Goal: Task Accomplishment & Management: Use online tool/utility

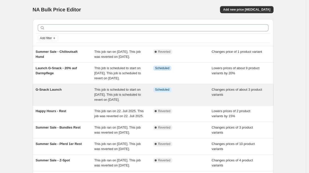
click at [101, 102] on span "This job is scheduled to start on [DATE]. This job is scheduled to revert on [D…" at bounding box center [117, 95] width 47 height 14
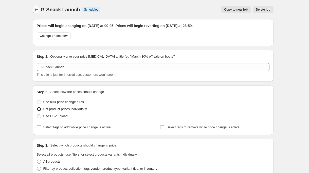
click at [39, 10] on icon "Price change jobs" at bounding box center [36, 9] width 5 height 5
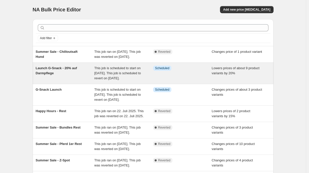
click at [66, 77] on div "Launch G-Snack - 20% auf Darmpflege" at bounding box center [65, 73] width 59 height 15
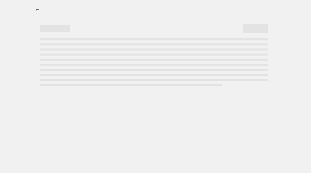
select select "percentage"
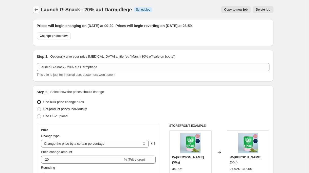
click at [36, 11] on icon "Price change jobs" at bounding box center [36, 9] width 5 height 5
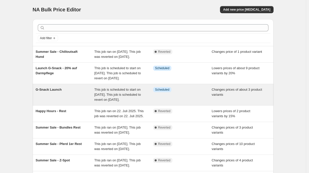
click at [119, 102] on span "This job is scheduled to start on [DATE]. This job is scheduled to revert on [D…" at bounding box center [117, 95] width 47 height 14
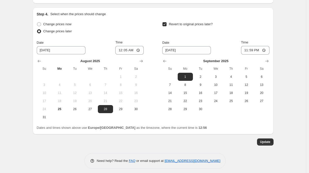
scroll to position [336, 0]
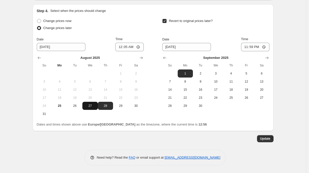
click at [90, 107] on span "27" at bounding box center [89, 106] width 11 height 4
type input "8/27/2025"
click at [126, 49] on input "00:05" at bounding box center [129, 47] width 28 height 9
click at [130, 49] on input "21:05" at bounding box center [129, 47] width 28 height 9
click at [133, 45] on input "21:05" at bounding box center [129, 47] width 28 height 9
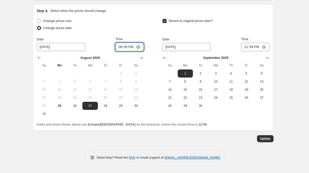
type input "21:00"
click at [271, 141] on button "Update" at bounding box center [265, 138] width 16 height 7
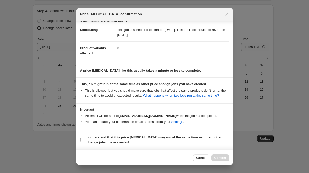
scroll to position [12, 0]
click at [123, 148] on section "I understand that this price change job may run at the same time as other price…" at bounding box center [154, 140] width 157 height 20
click at [124, 145] on span "I understand that this price change job may run at the same time as other price…" at bounding box center [158, 140] width 142 height 10
click at [84, 142] on input "I understand that this price change job may run at the same time as other price…" at bounding box center [82, 140] width 4 height 4
checkbox input "true"
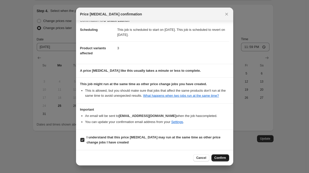
click at [219, 156] on button "Confirm" at bounding box center [220, 158] width 18 height 7
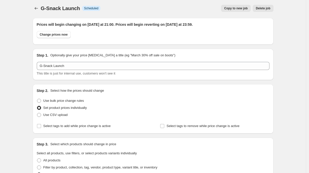
scroll to position [0, 0]
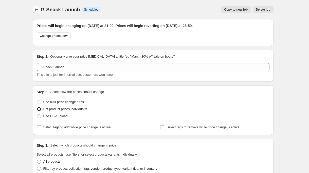
click at [37, 10] on icon "Price change jobs" at bounding box center [36, 9] width 5 height 5
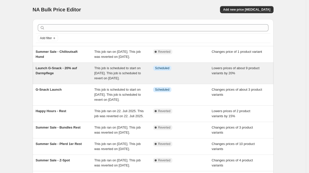
click at [68, 81] on div "Launch G-Snack - 20% auf Darmpflege" at bounding box center [65, 73] width 59 height 15
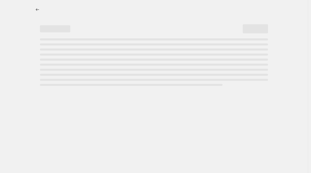
select select "percentage"
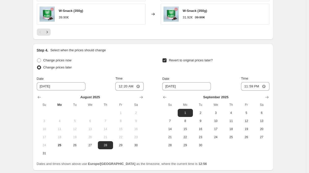
scroll to position [474, 0]
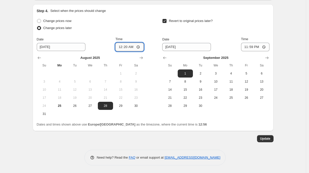
click at [133, 46] on input "00:20" at bounding box center [129, 47] width 28 height 9
type input "00:05"
click at [268, 139] on span "Update" at bounding box center [265, 139] width 10 height 4
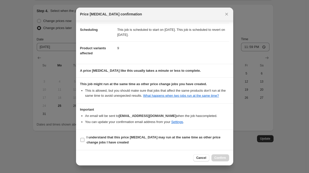
scroll to position [44, 0]
click at [129, 140] on span "I understand that this price change job may run at the same time as other price…" at bounding box center [158, 140] width 142 height 10
click at [84, 140] on input "I understand that this price change job may run at the same time as other price…" at bounding box center [82, 140] width 4 height 4
checkbox input "true"
click at [222, 161] on button "Confirm" at bounding box center [220, 158] width 18 height 7
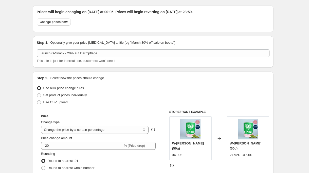
scroll to position [0, 0]
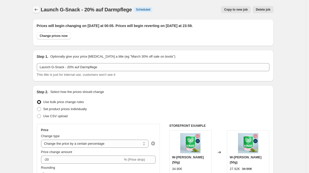
click at [37, 8] on icon "Price change jobs" at bounding box center [36, 9] width 5 height 5
